Goal: Transaction & Acquisition: Obtain resource

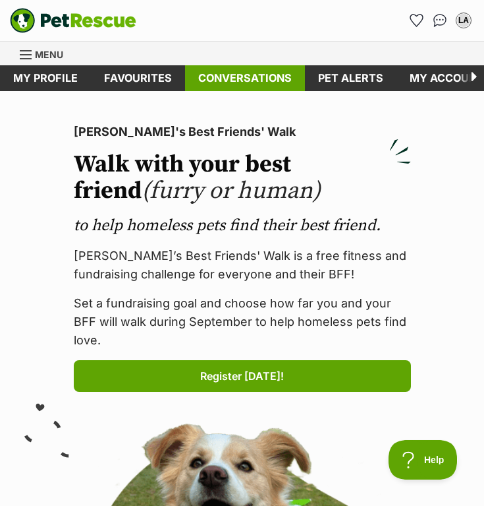
click at [243, 76] on link "Conversations" at bounding box center [245, 78] width 120 height 26
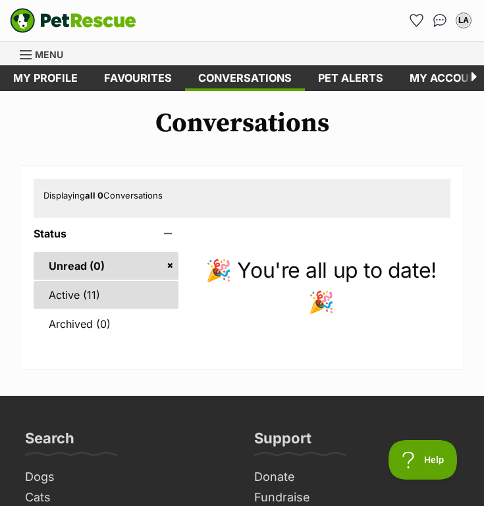
click at [114, 301] on link "Active (11)" at bounding box center [106, 295] width 145 height 28
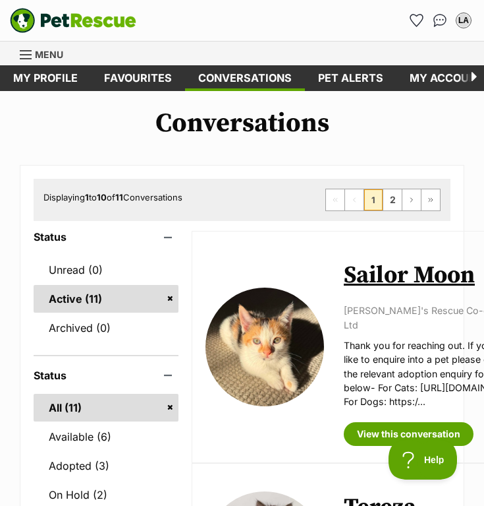
click at [46, 55] on span "Menu" at bounding box center [49, 54] width 28 height 11
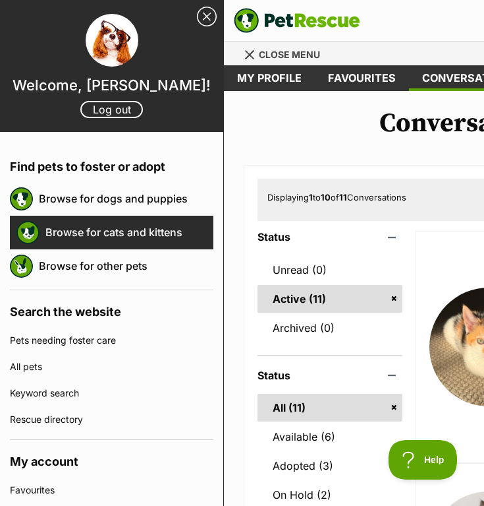
click at [104, 228] on link "Browse for cats and kittens" at bounding box center [129, 232] width 168 height 28
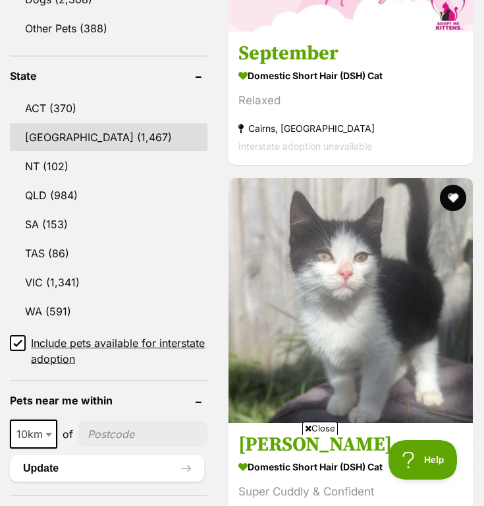
click at [81, 142] on link "[GEOGRAPHIC_DATA] (1,467)" at bounding box center [109, 137] width 198 height 28
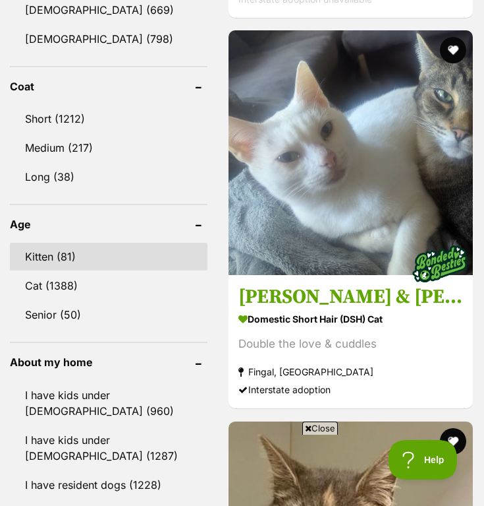
click at [74, 250] on link "Kitten (81)" at bounding box center [109, 257] width 198 height 28
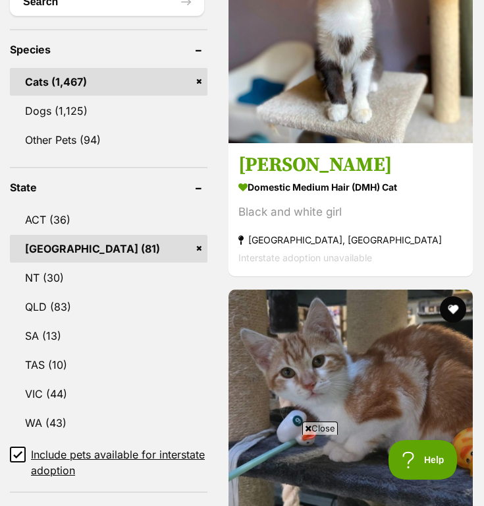
click at [330, 428] on span "Close" at bounding box center [321, 427] width 36 height 13
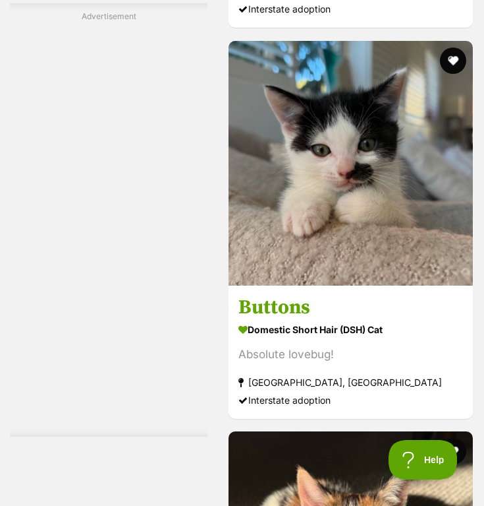
scroll to position [7297, 0]
